Goal: Task Accomplishment & Management: Manage account settings

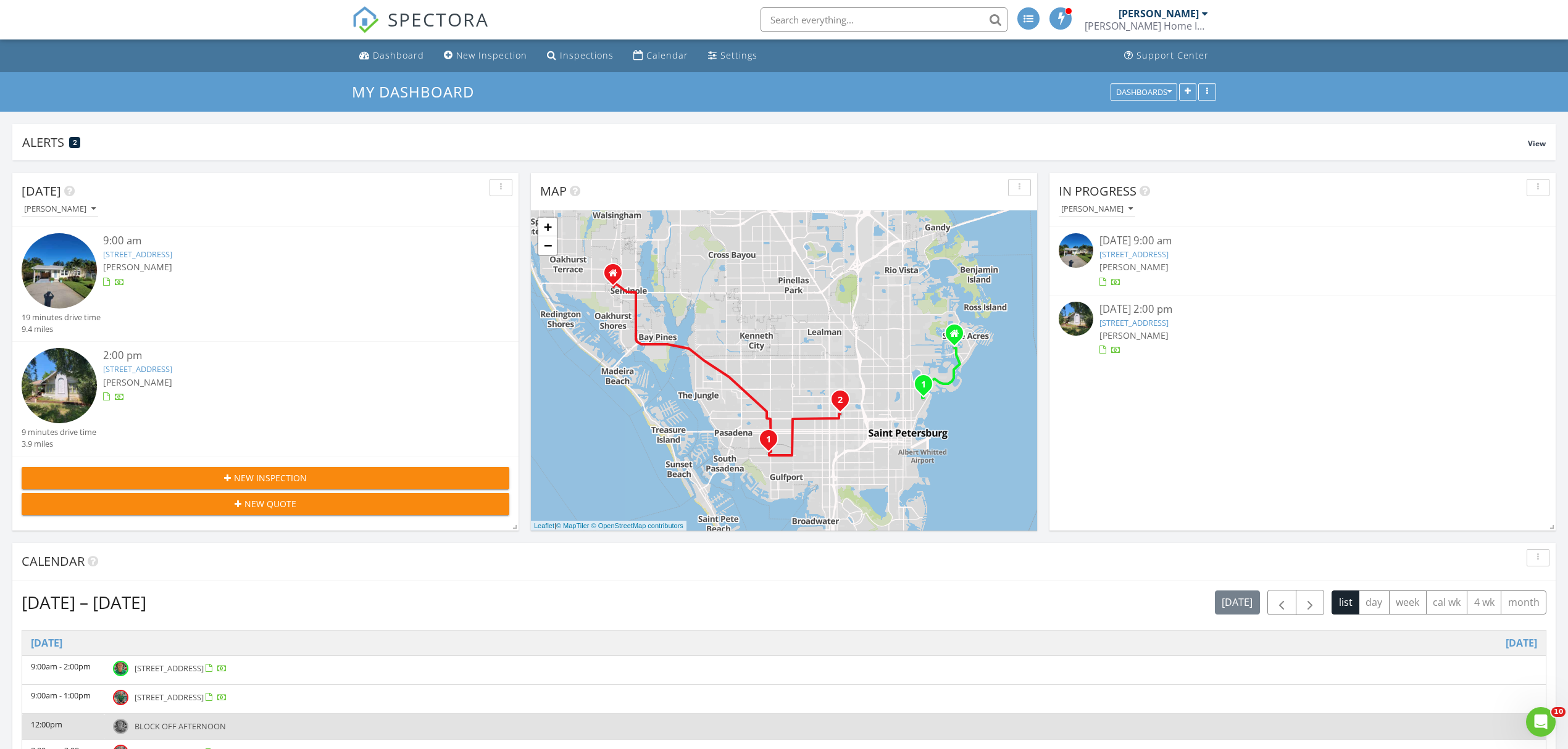
click at [329, 375] on div "2933 7th Ave N, St. Petersburg, FL 33713" at bounding box center [287, 369] width 366 height 12
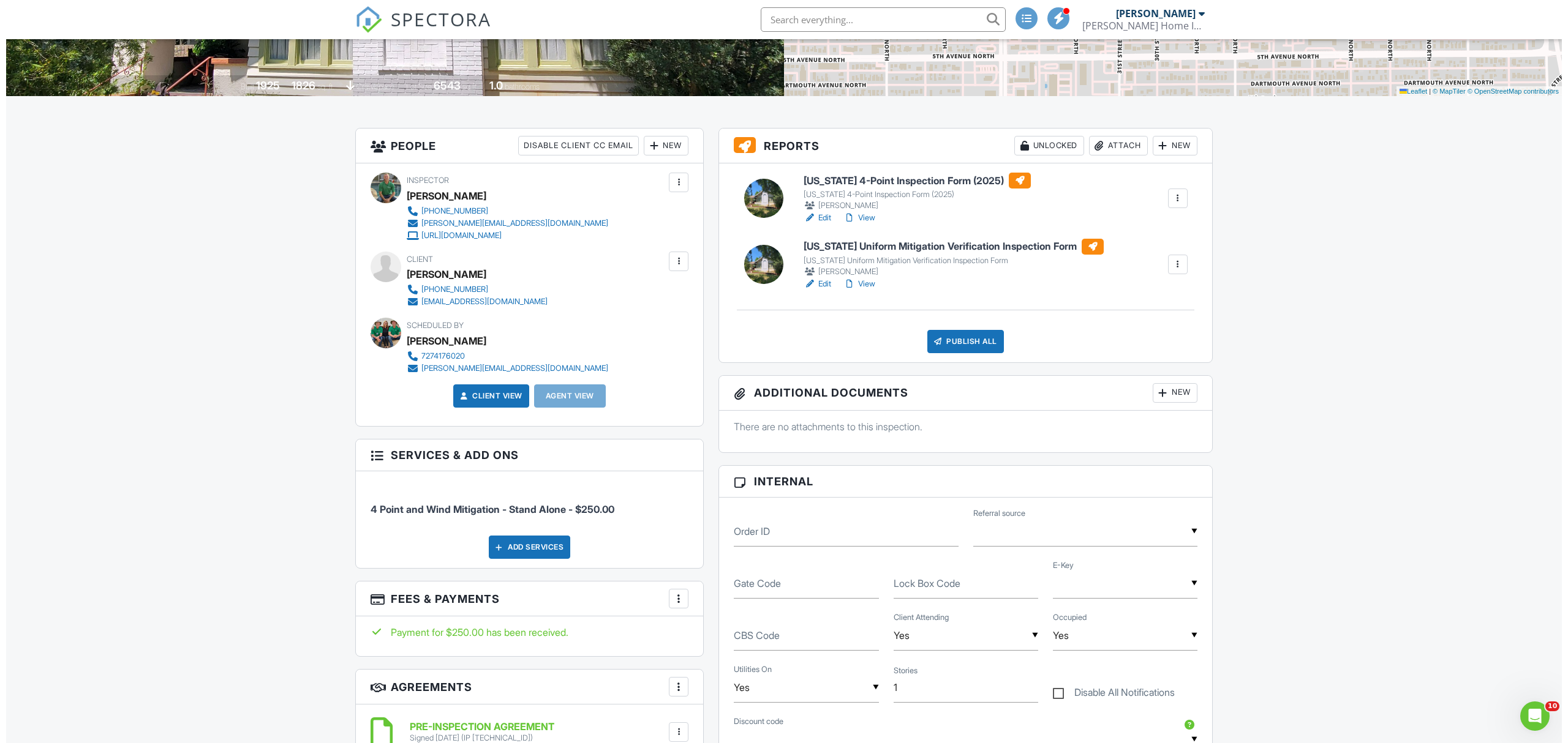
scroll to position [245, 0]
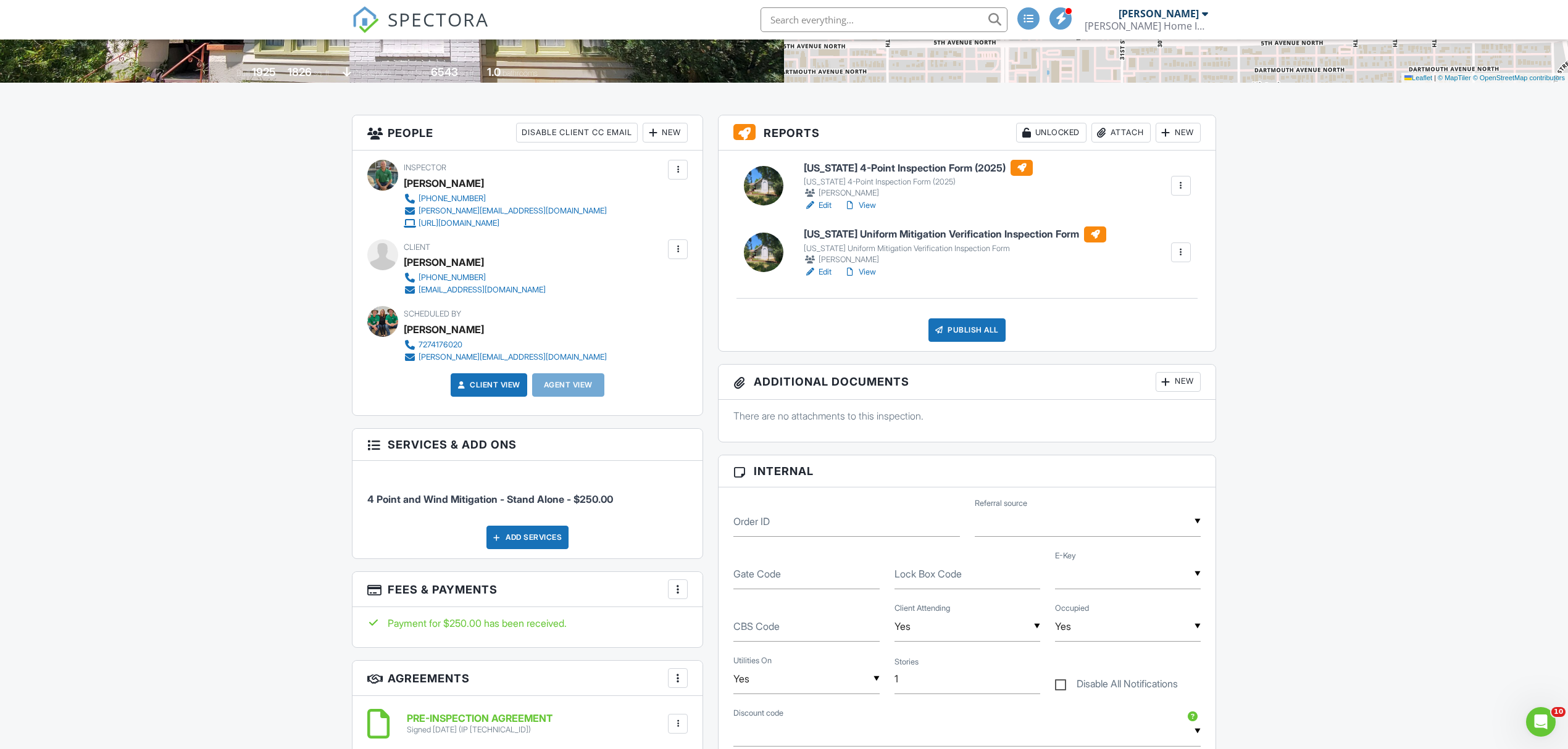
click at [966, 325] on div "Publish All" at bounding box center [967, 330] width 77 height 23
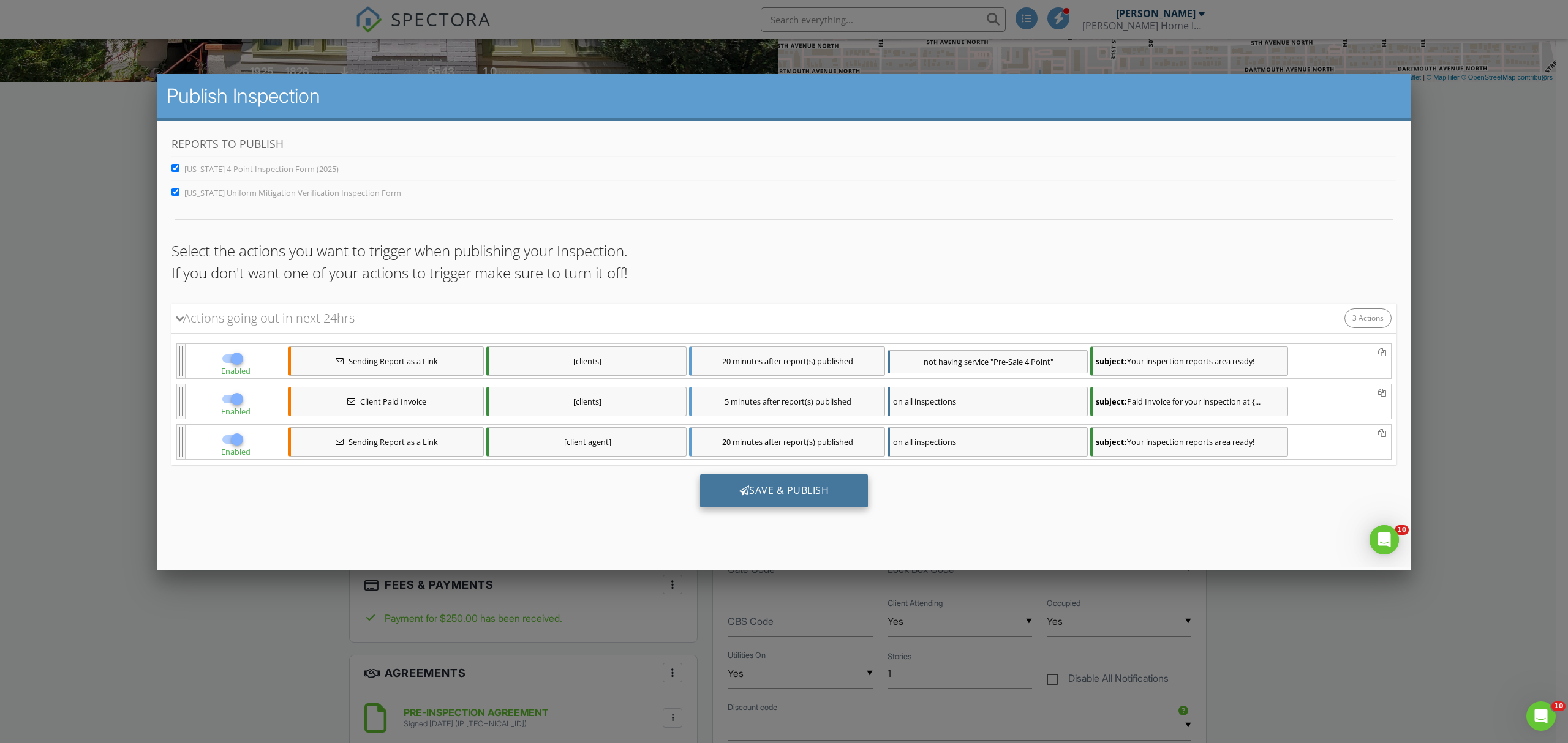
scroll to position [0, 0]
click at [789, 491] on div "Save & Publish" at bounding box center [784, 491] width 169 height 33
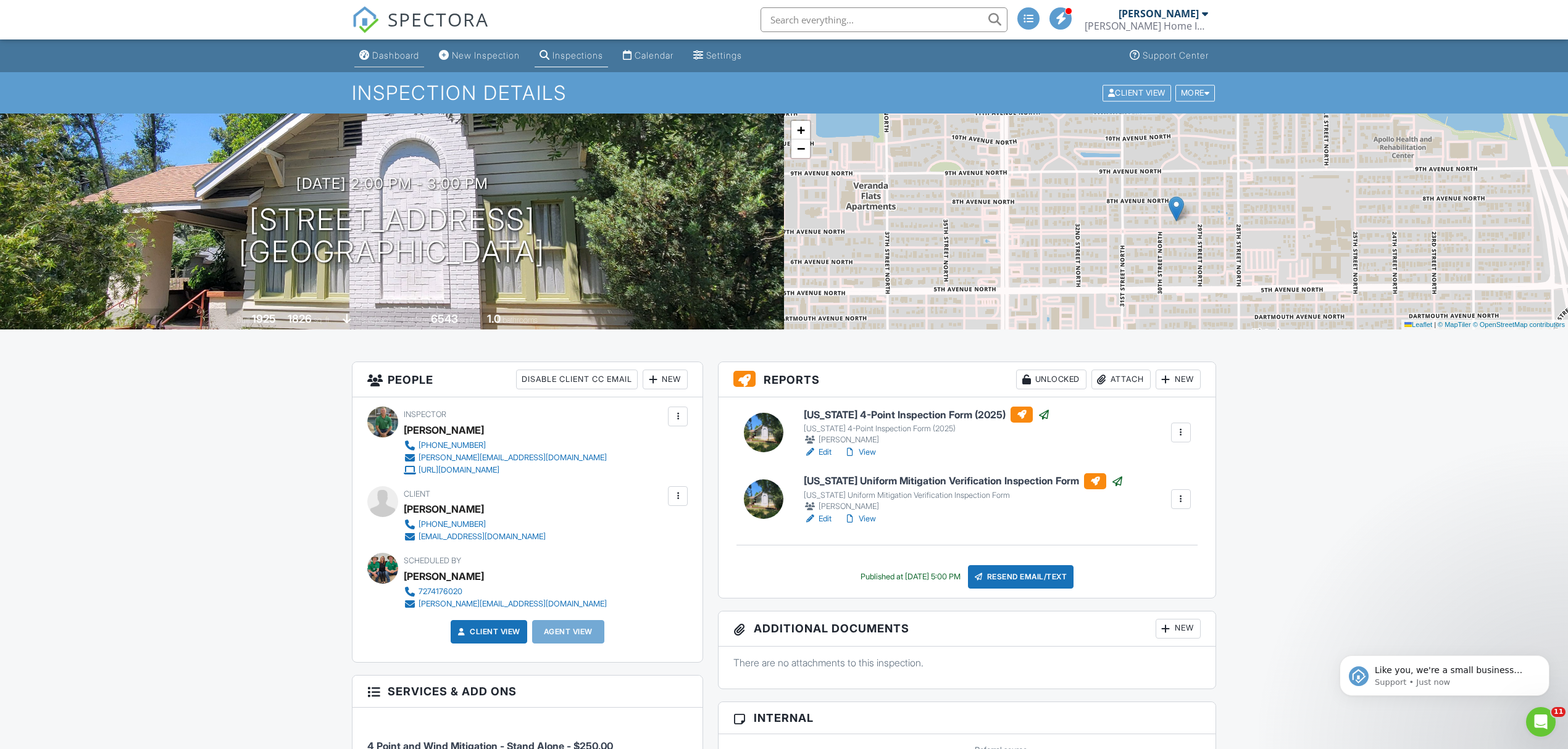
click at [395, 57] on div "Dashboard" at bounding box center [396, 55] width 47 height 10
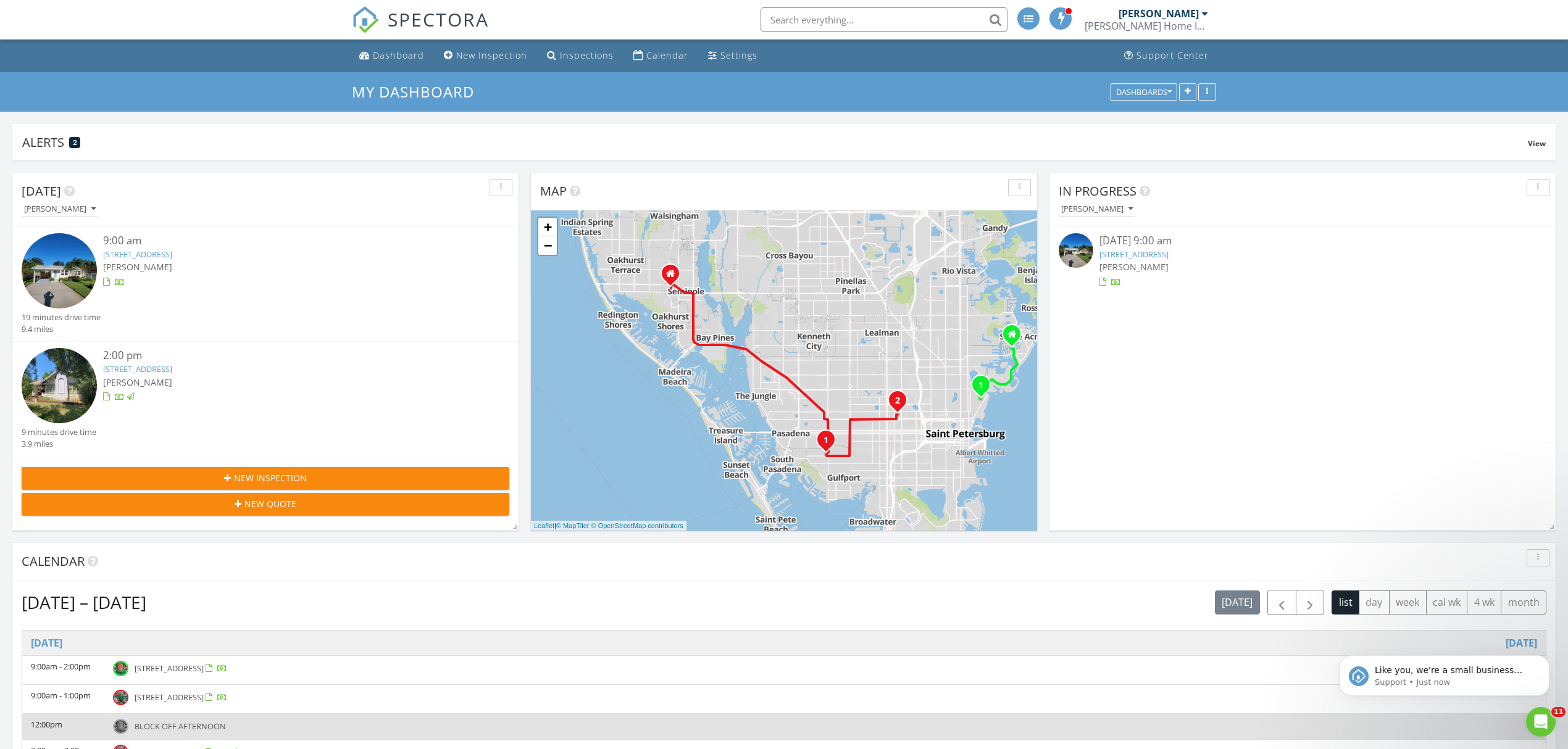
click at [316, 267] on div "[PERSON_NAME]" at bounding box center [287, 267] width 366 height 13
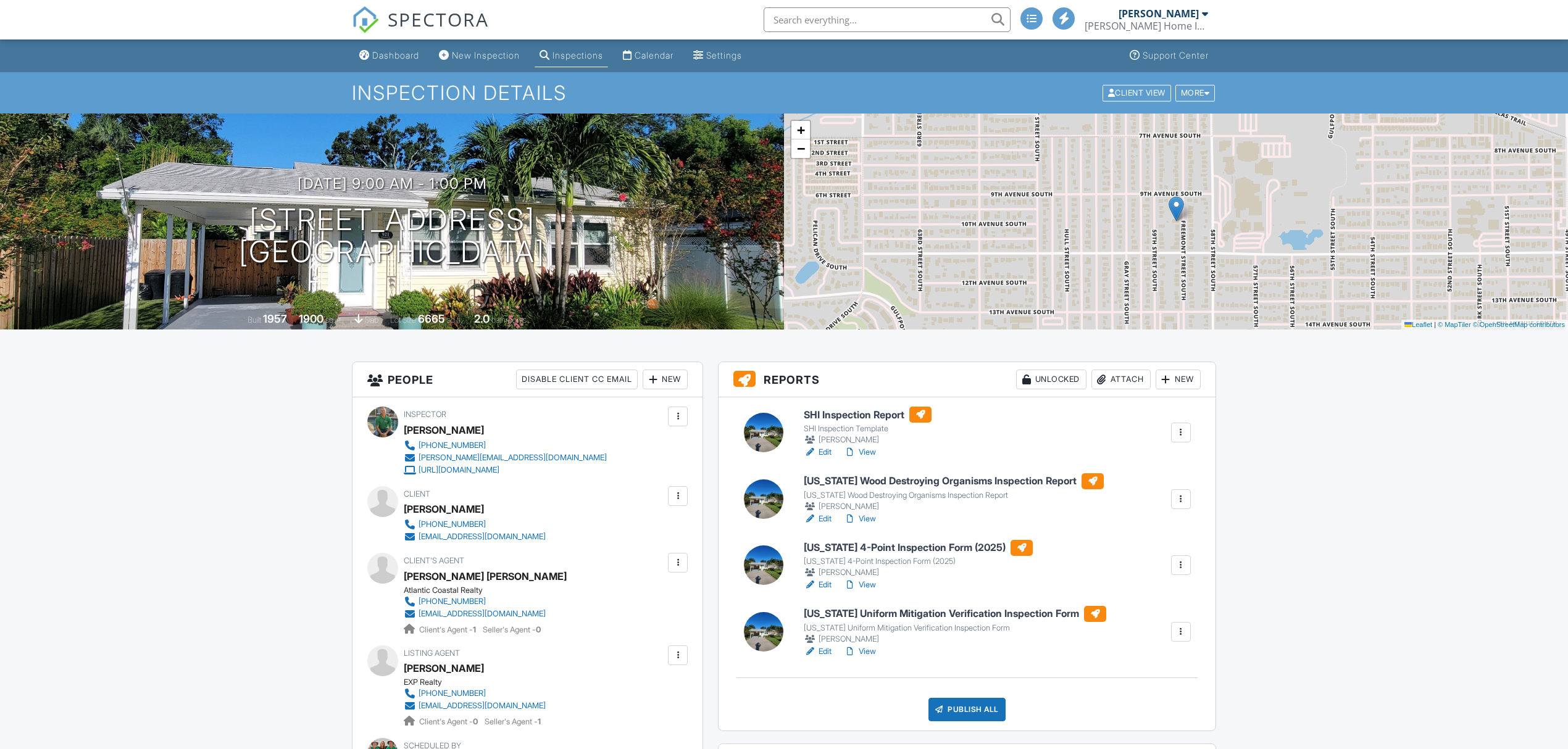
click at [826, 653] on link "Edit" at bounding box center [817, 652] width 27 height 13
click at [823, 589] on link "Edit" at bounding box center [817, 585] width 27 height 13
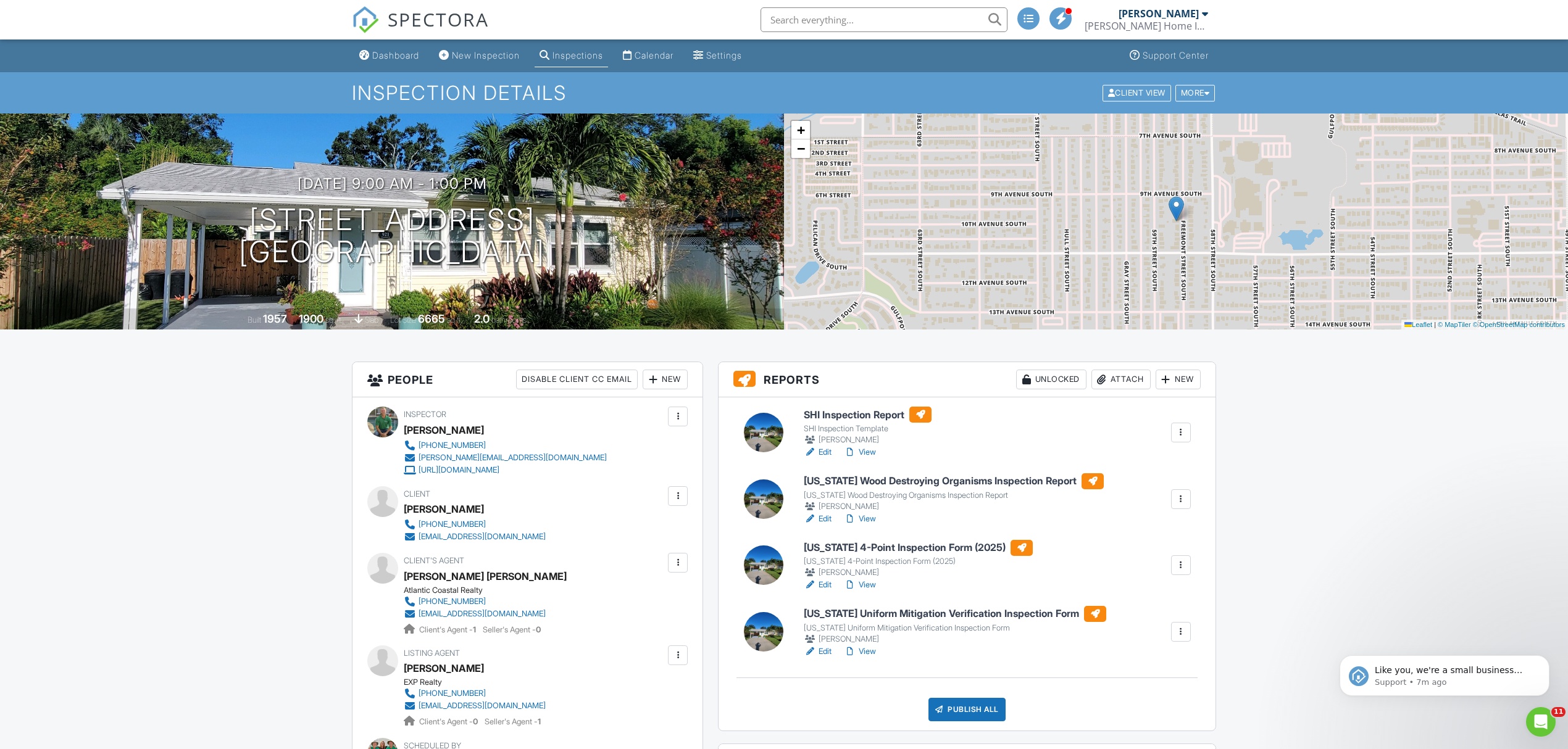
click at [818, 451] on link "Edit" at bounding box center [817, 452] width 27 height 13
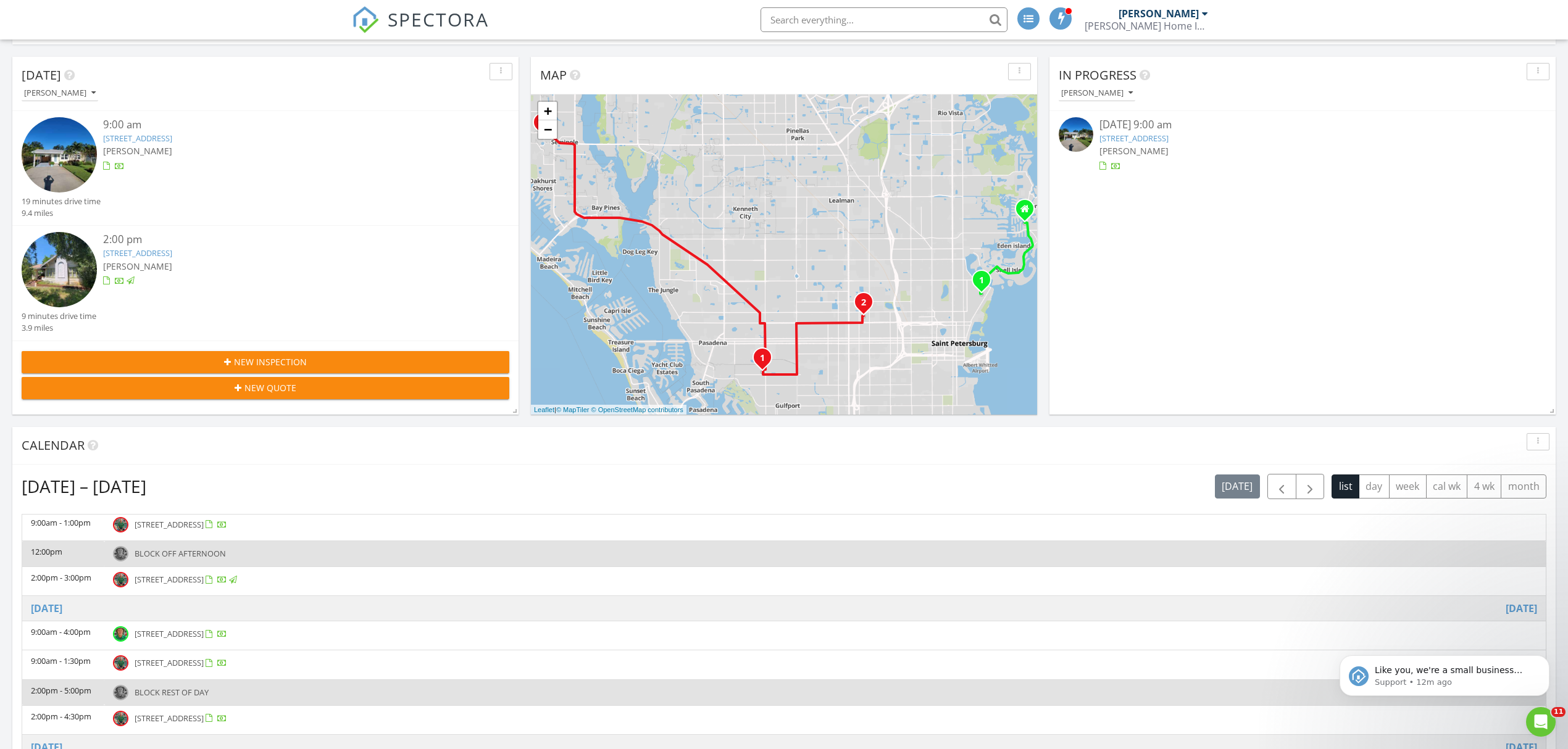
scroll to position [247, 0]
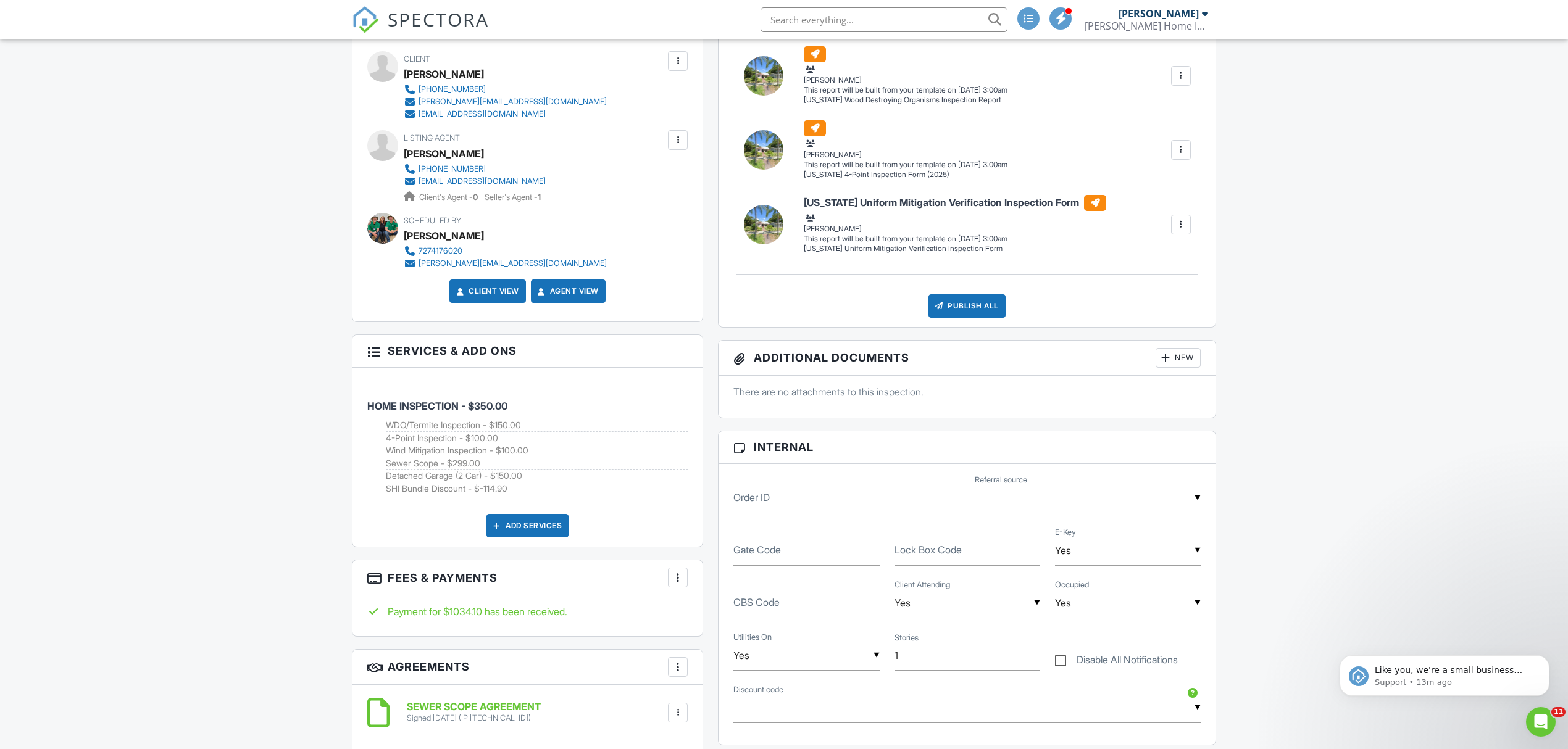
scroll to position [494, 0]
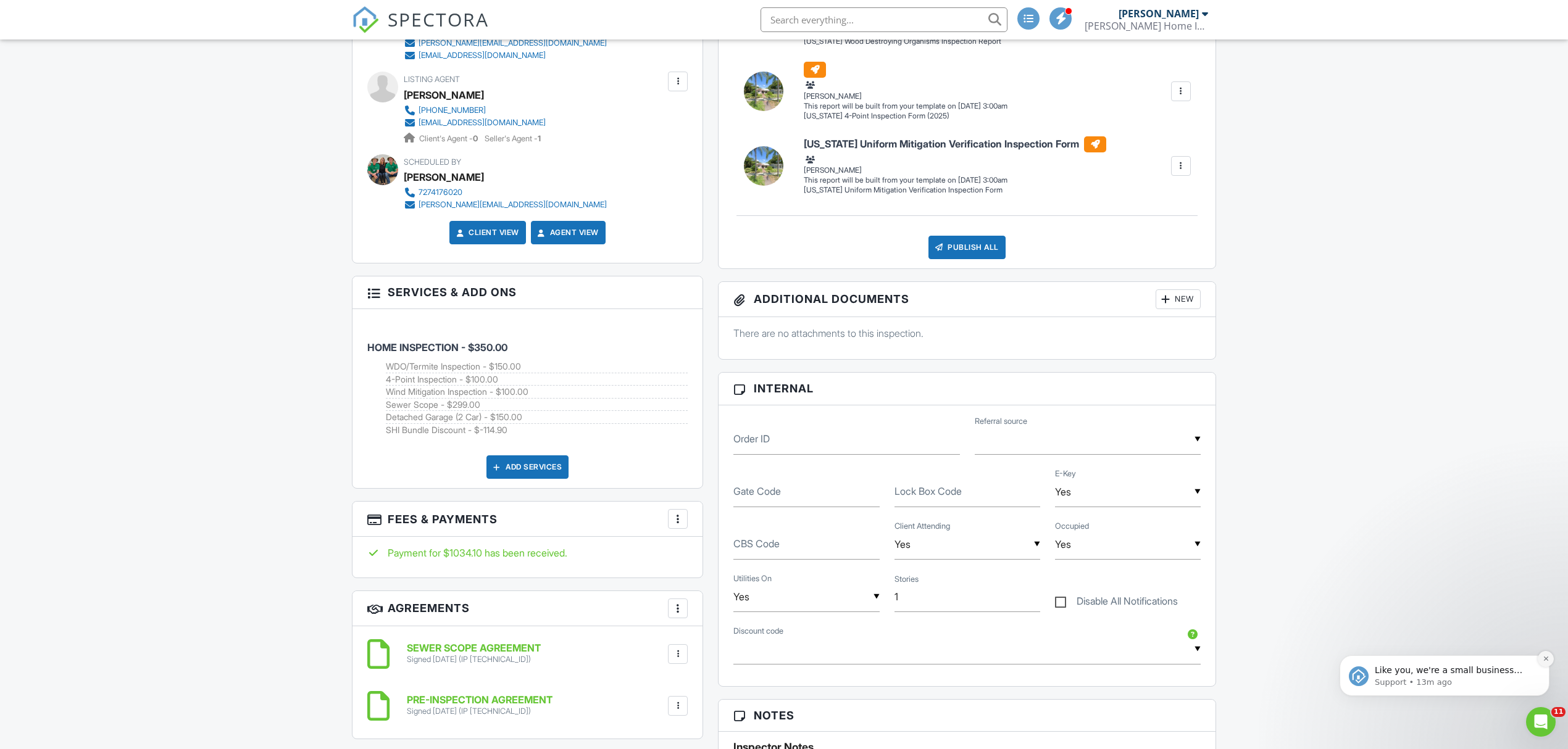
click at [1549, 657] on button "Dismiss notification" at bounding box center [1545, 659] width 16 height 16
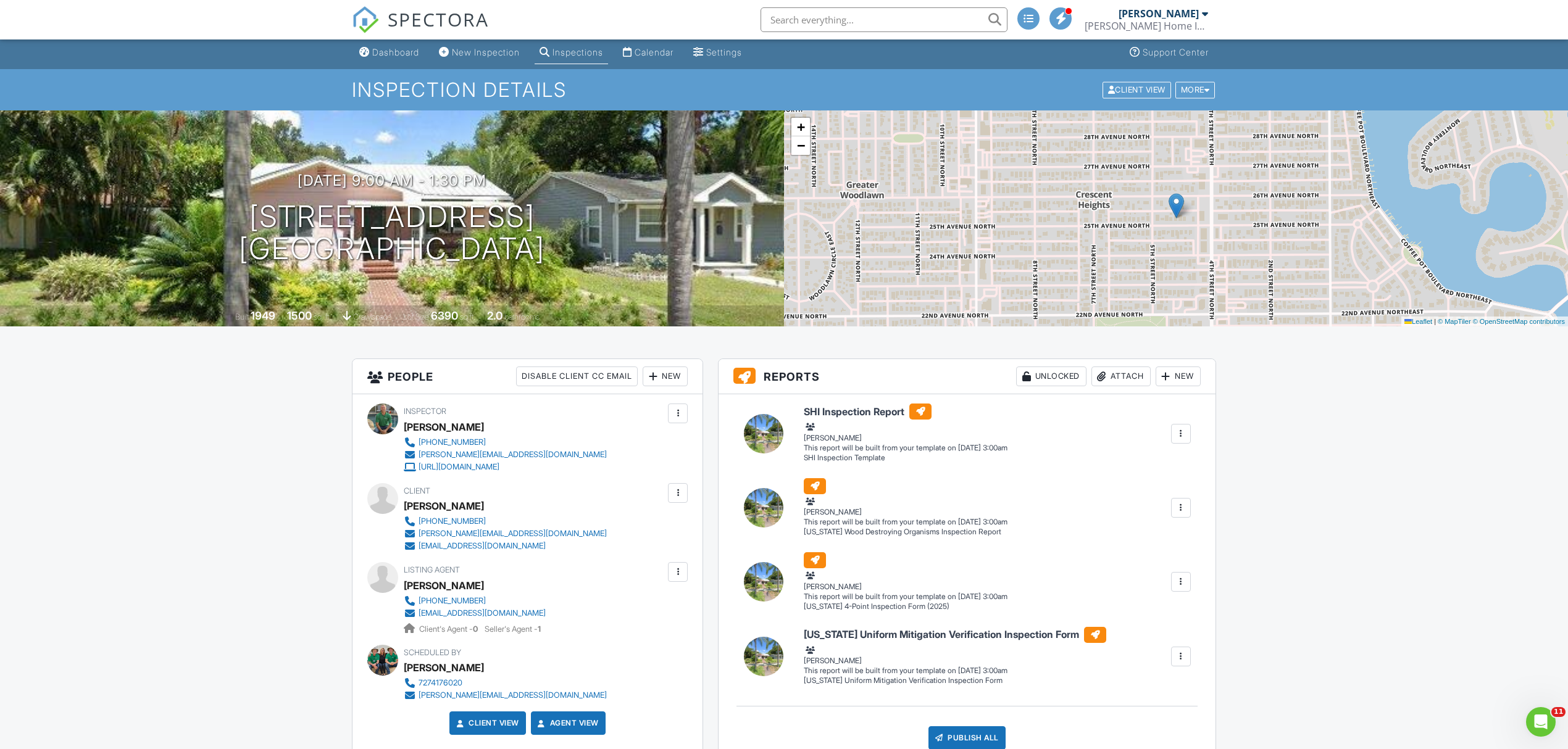
scroll to position [0, 0]
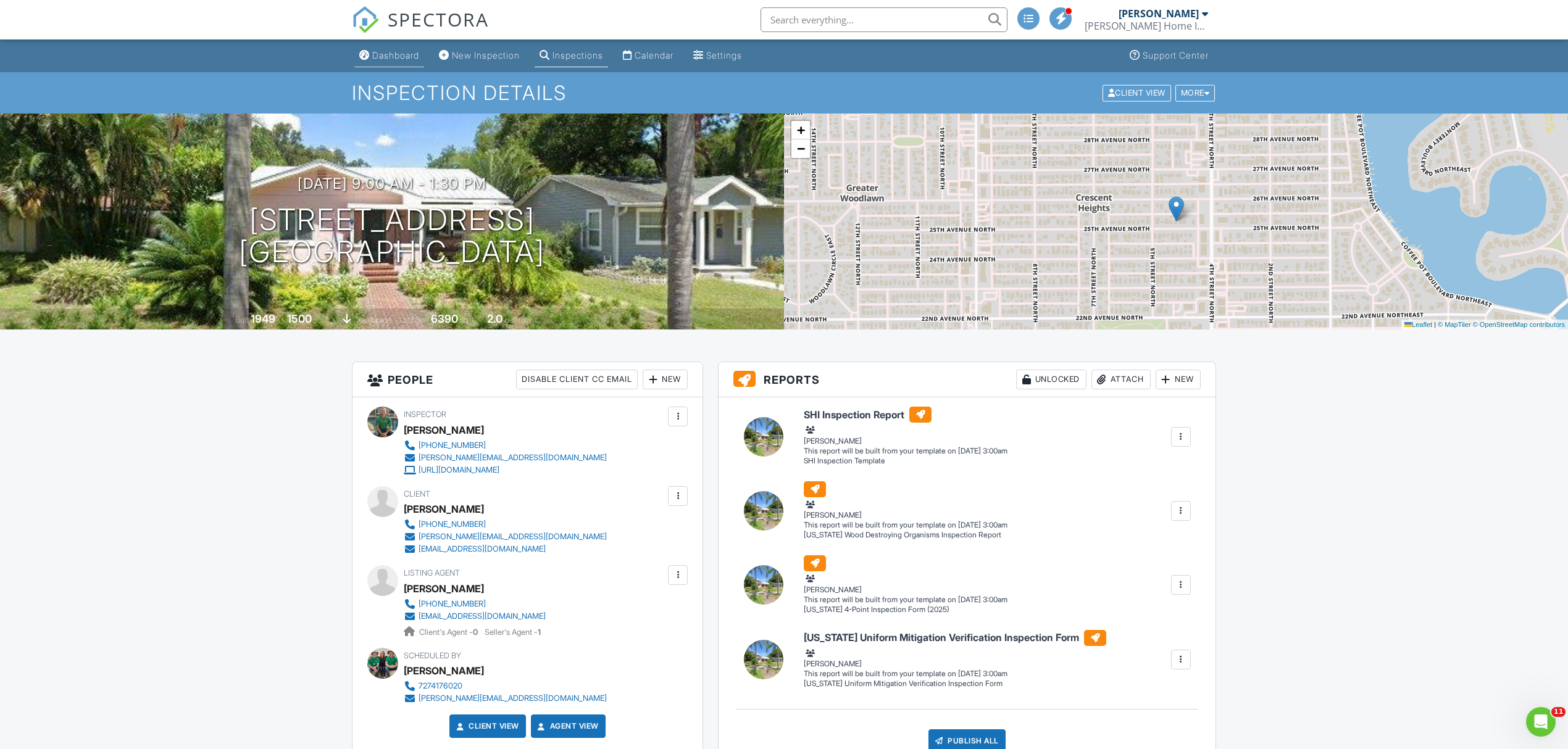
click at [359, 52] on div "Dashboard" at bounding box center [364, 55] width 10 height 10
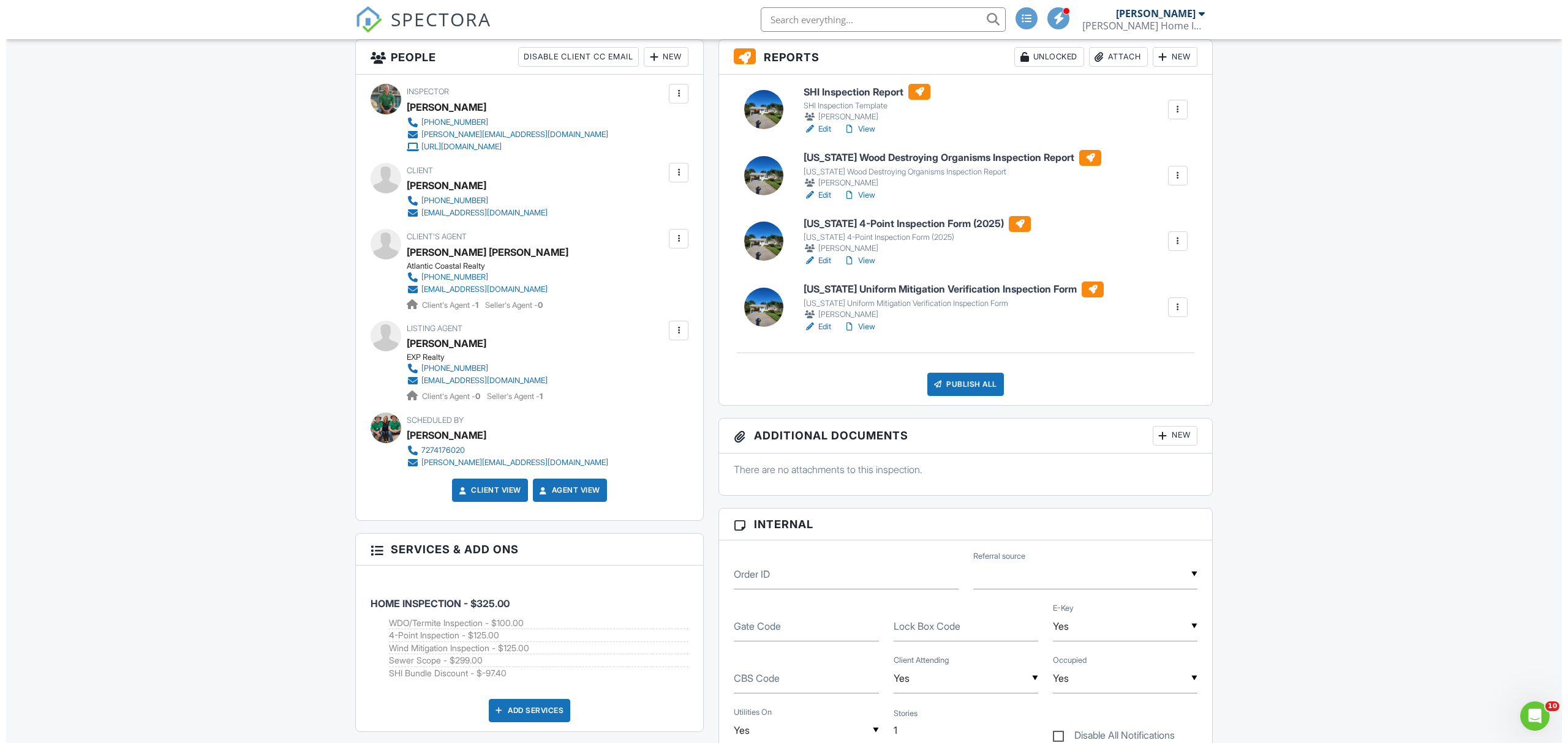
scroll to position [326, 0]
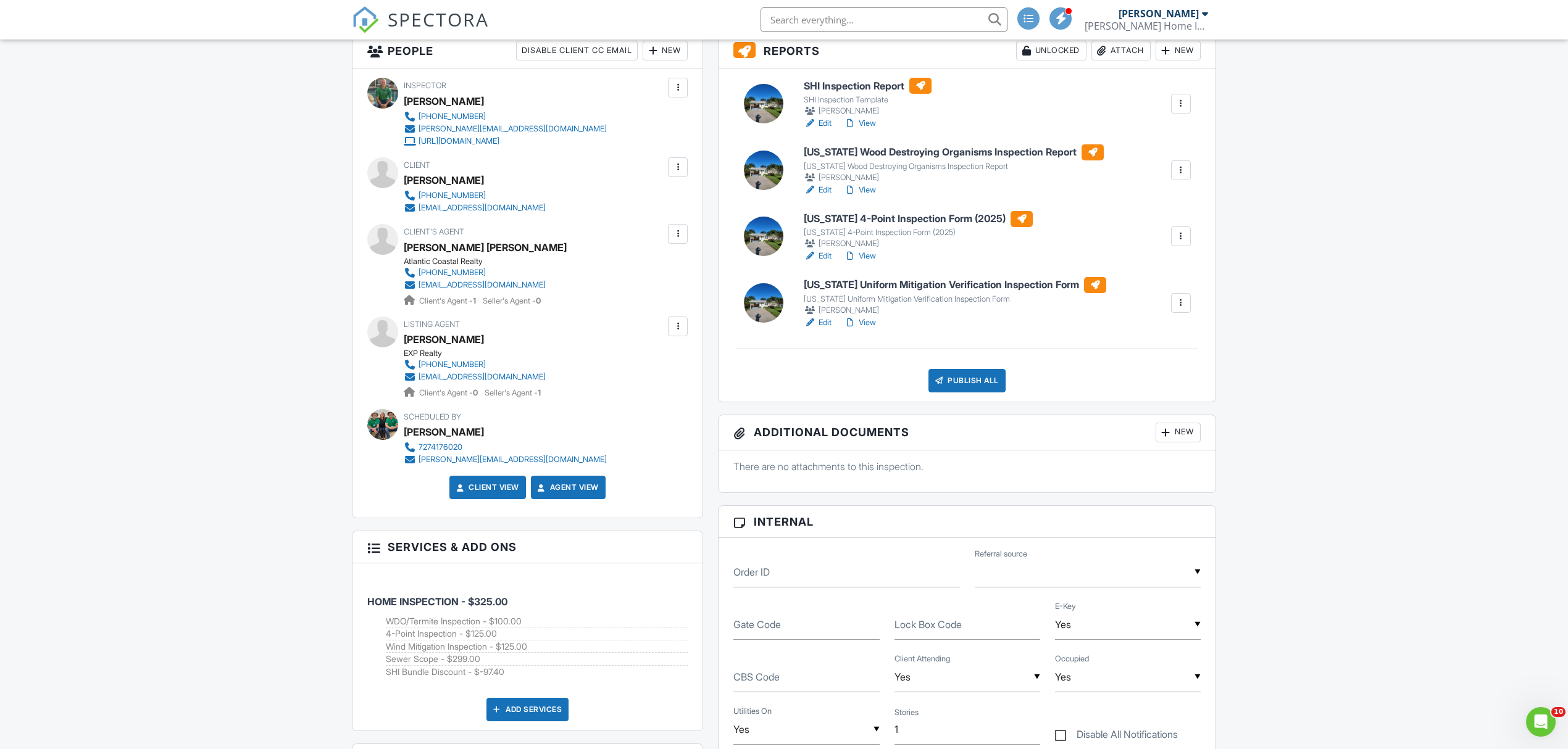
click at [959, 378] on div "Publish All" at bounding box center [967, 381] width 77 height 23
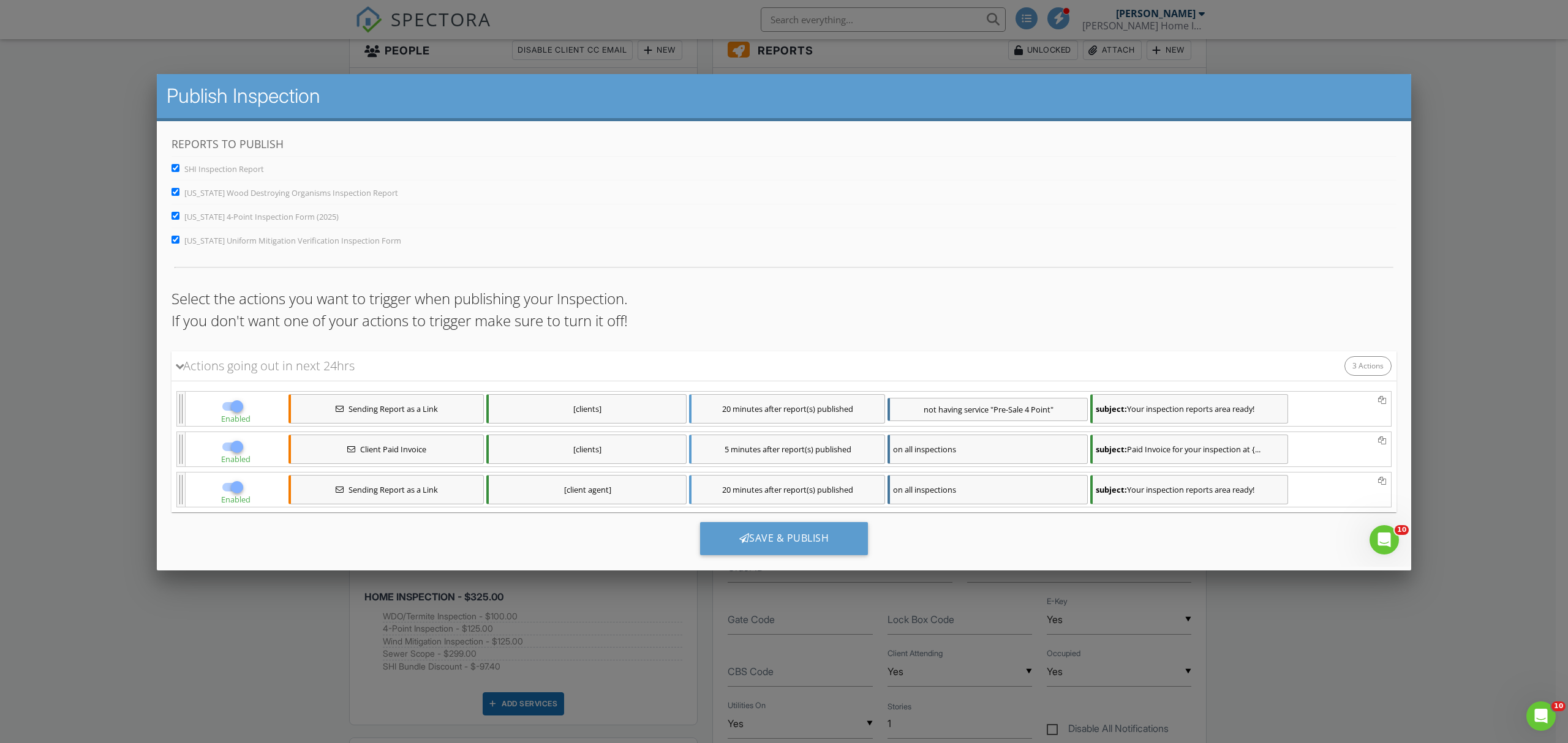
scroll to position [0, 0]
click at [790, 540] on div "Save & Publish" at bounding box center [784, 539] width 169 height 33
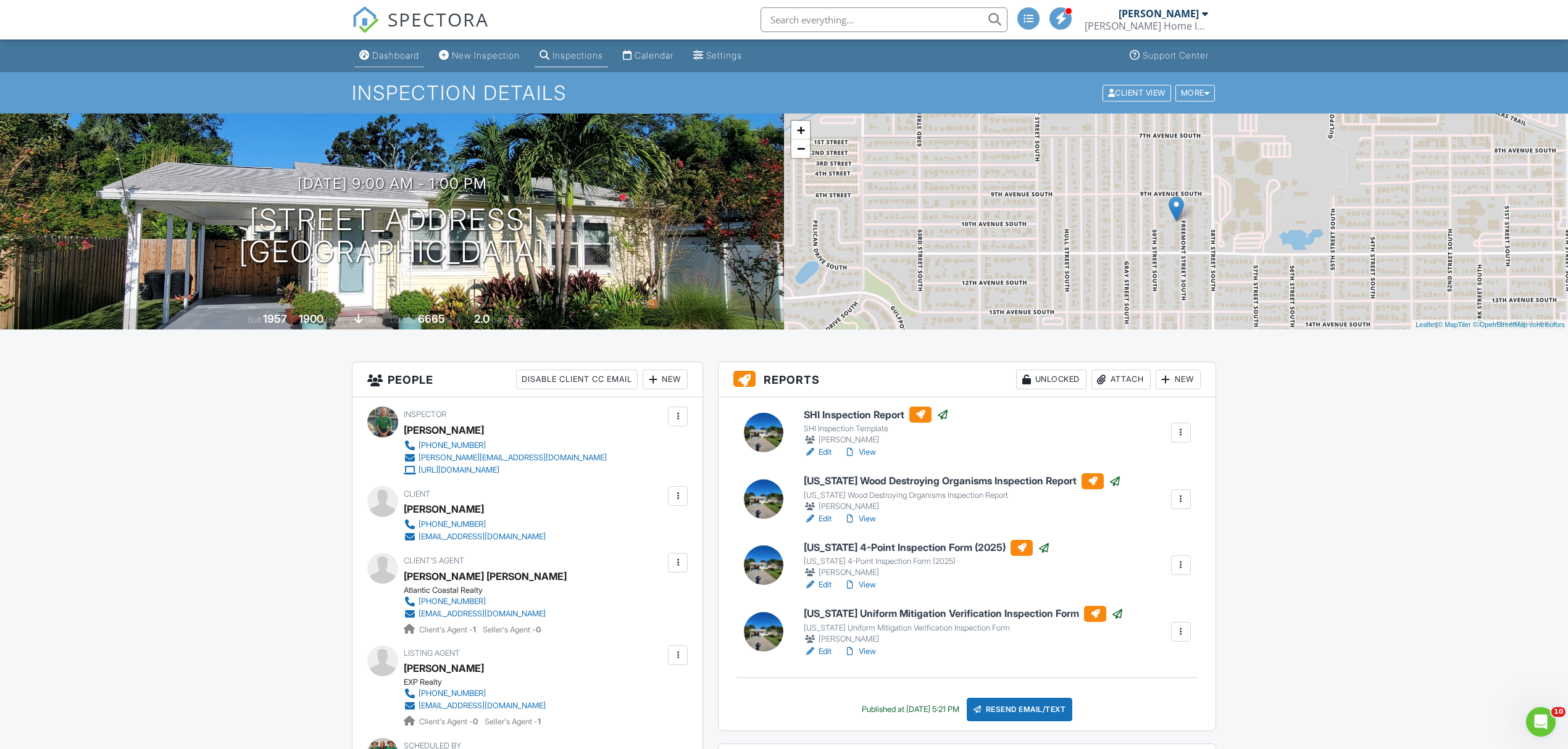
click at [368, 53] on div "Dashboard" at bounding box center [364, 55] width 10 height 10
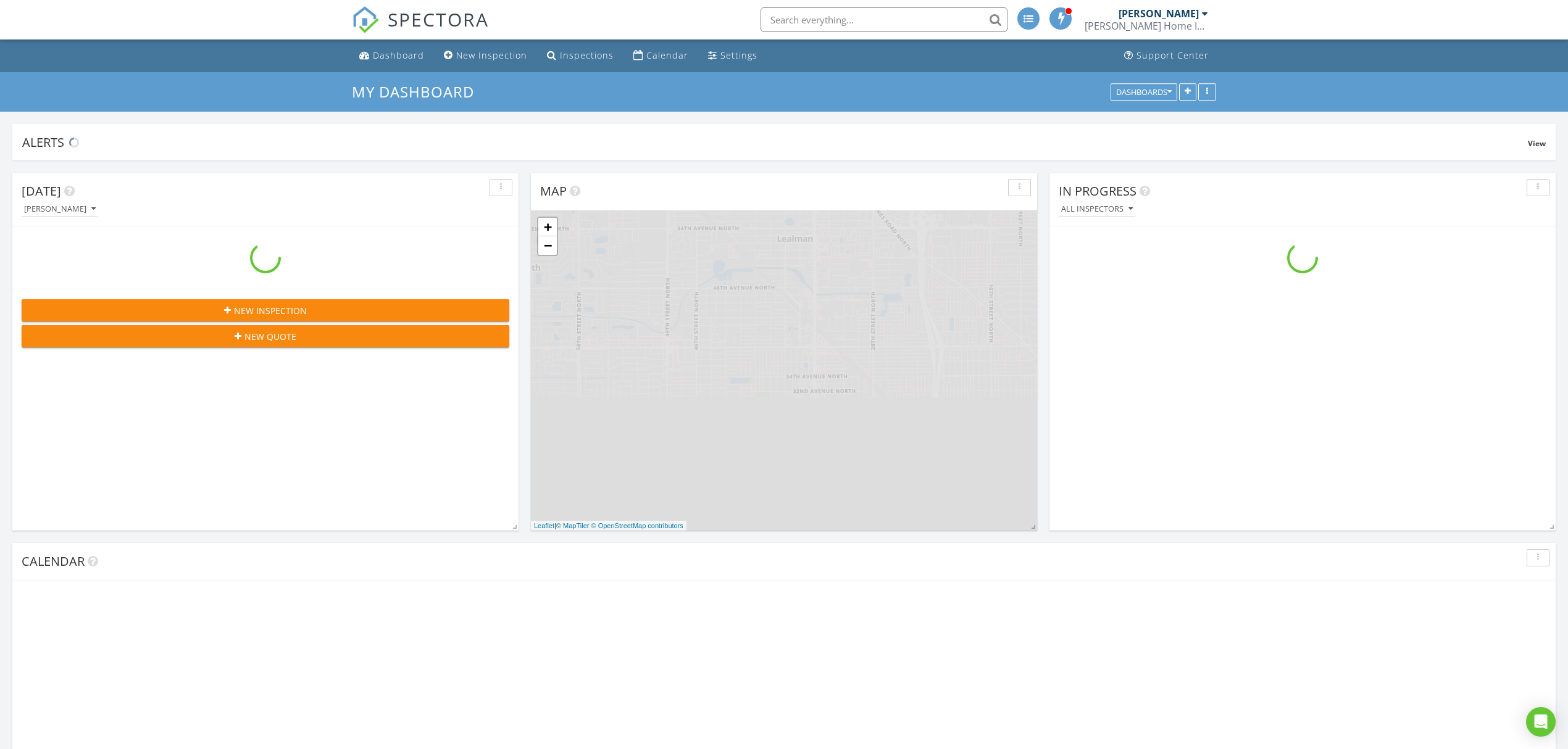
scroll to position [1149, 1593]
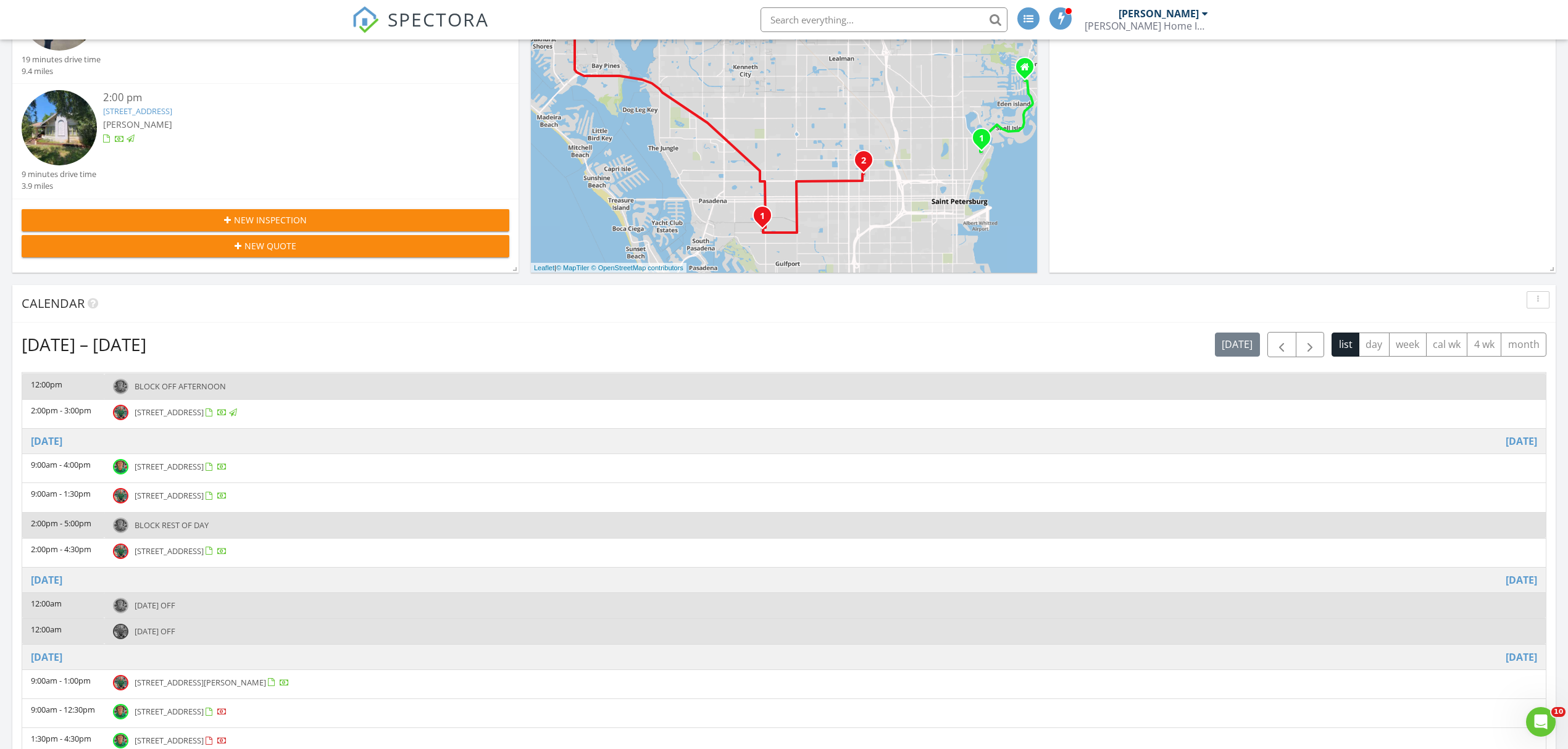
scroll to position [247, 0]
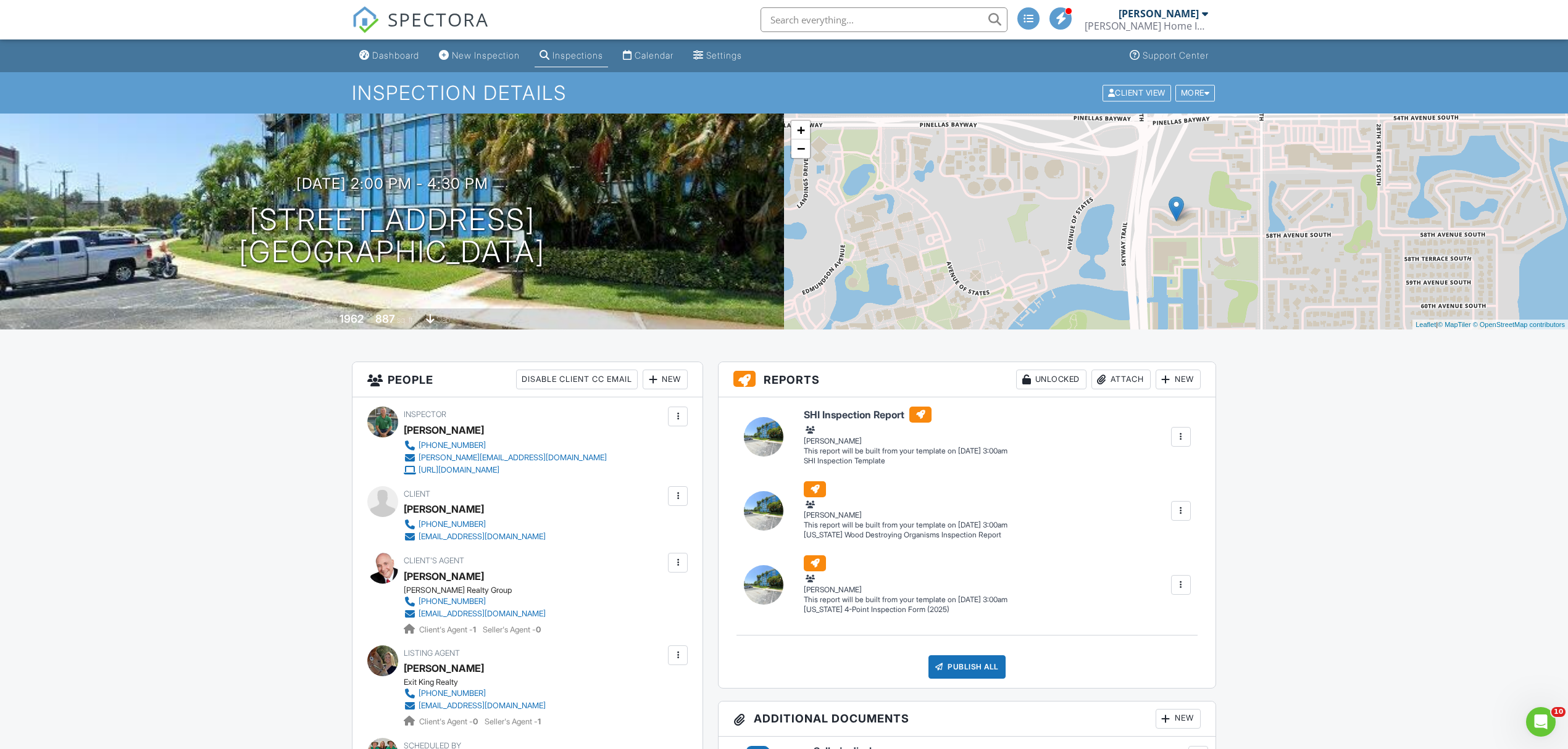
drag, startPoint x: 1436, startPoint y: 546, endPoint x: 1418, endPoint y: 544, distance: 18.1
